Goal: Use online tool/utility: Utilize a website feature to perform a specific function

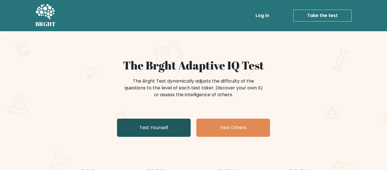
click at [157, 127] on link "Test Yourself" at bounding box center [154, 128] width 74 height 18
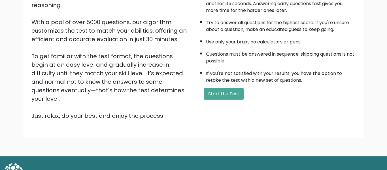
scroll to position [85, 0]
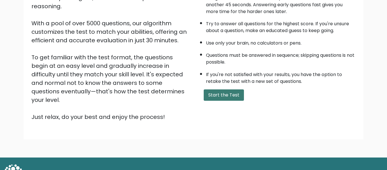
click at [223, 94] on button "Start the Test" at bounding box center [224, 94] width 40 height 11
click at [211, 89] on button "Start the Test" at bounding box center [224, 94] width 40 height 11
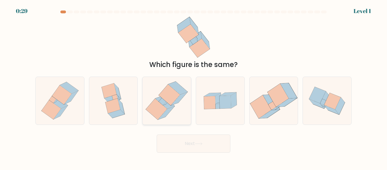
click at [165, 104] on icon at bounding box center [166, 102] width 6 height 5
click at [194, 86] on input "c." at bounding box center [194, 85] width 0 height 1
radio input "true"
click at [183, 149] on button "Next" at bounding box center [194, 143] width 74 height 18
